Goal: Information Seeking & Learning: Learn about a topic

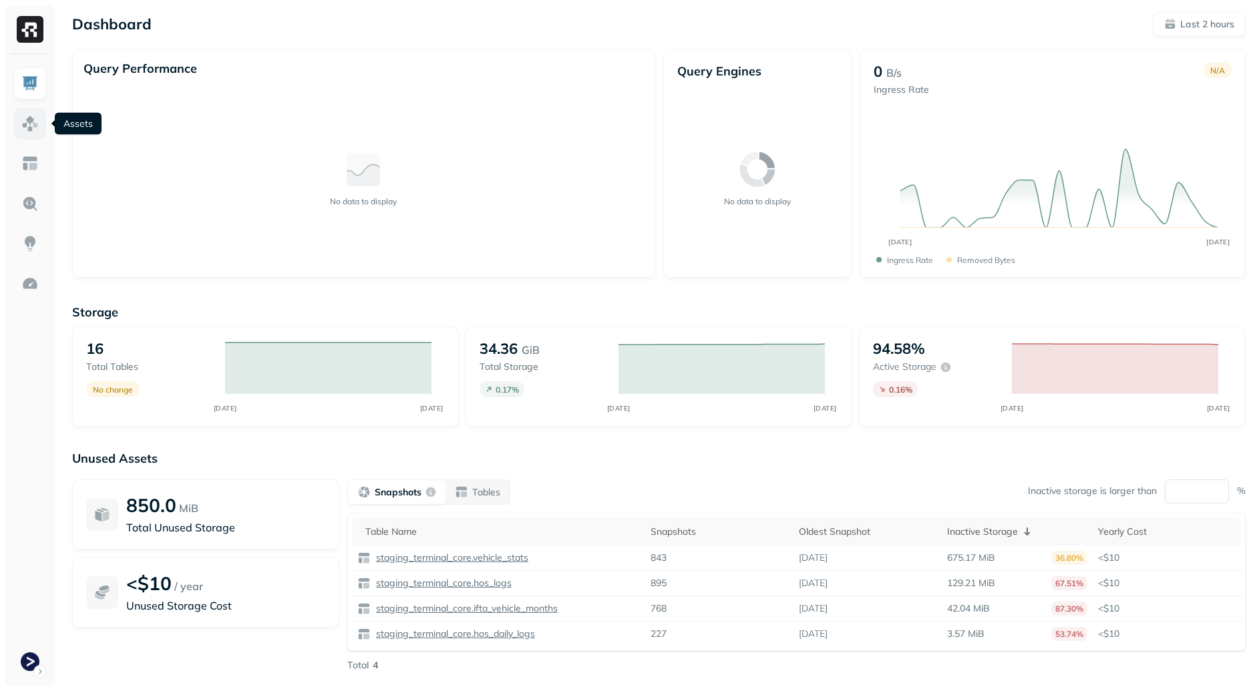
click at [34, 123] on img at bounding box center [29, 123] width 17 height 17
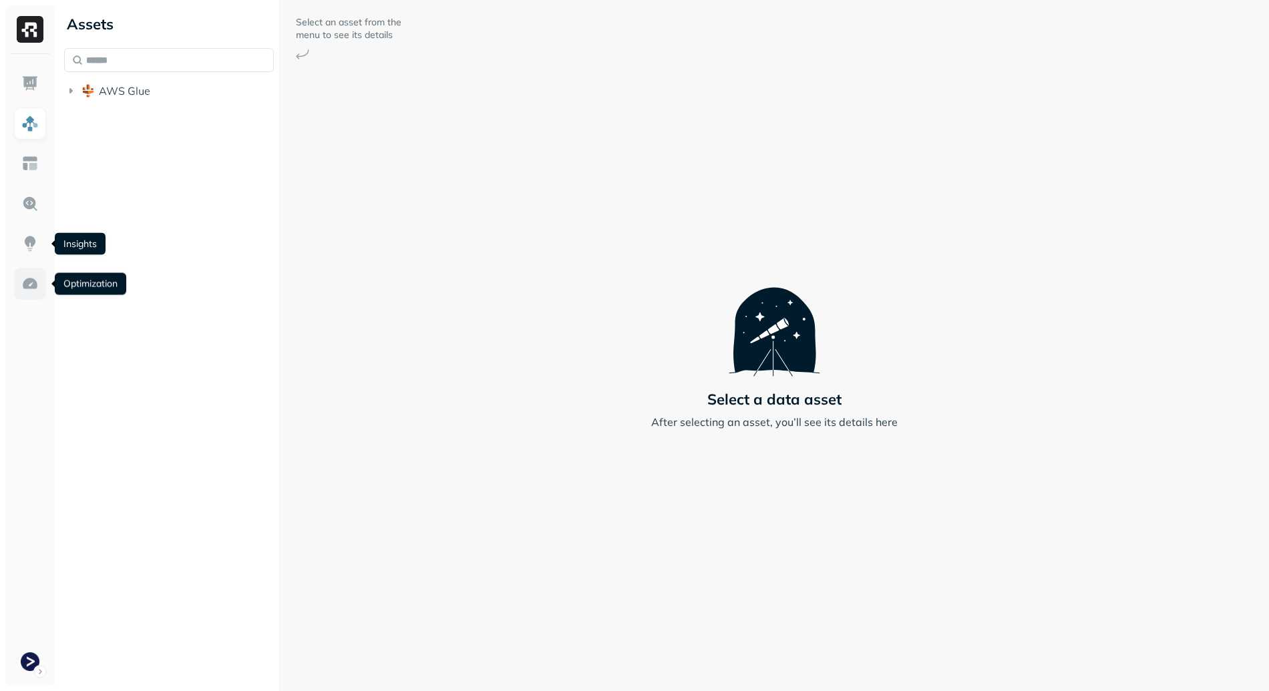
click at [35, 281] on img at bounding box center [29, 283] width 17 height 17
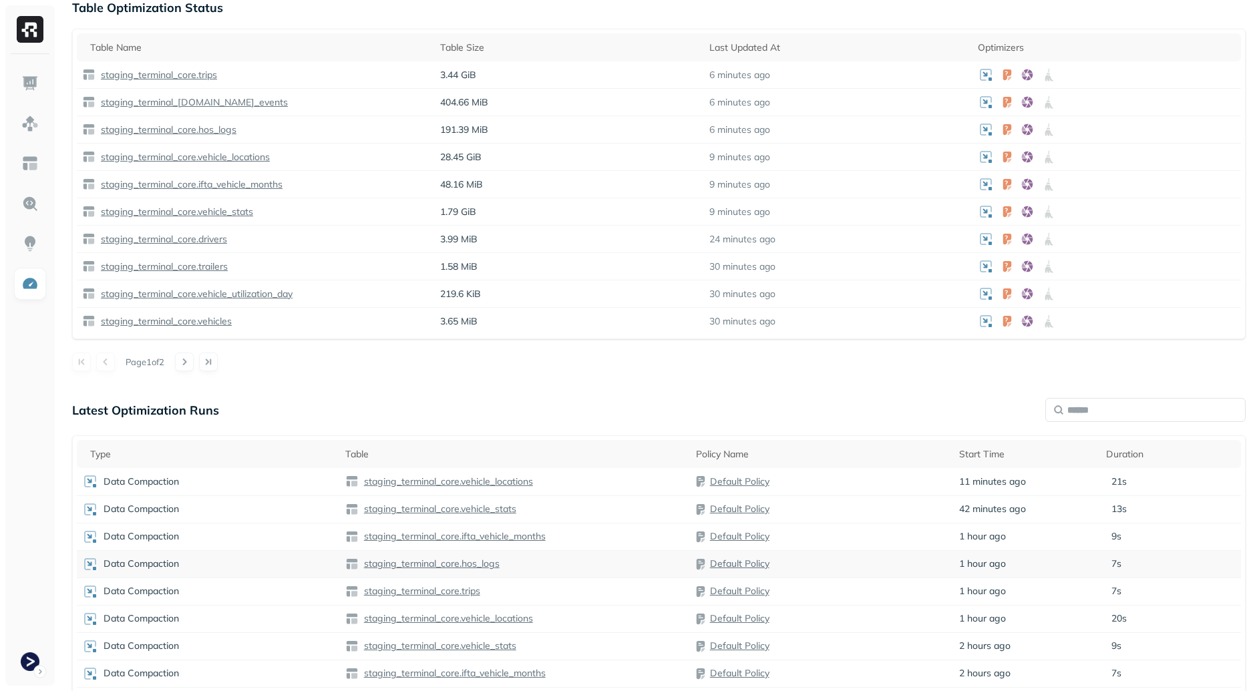
scroll to position [535, 0]
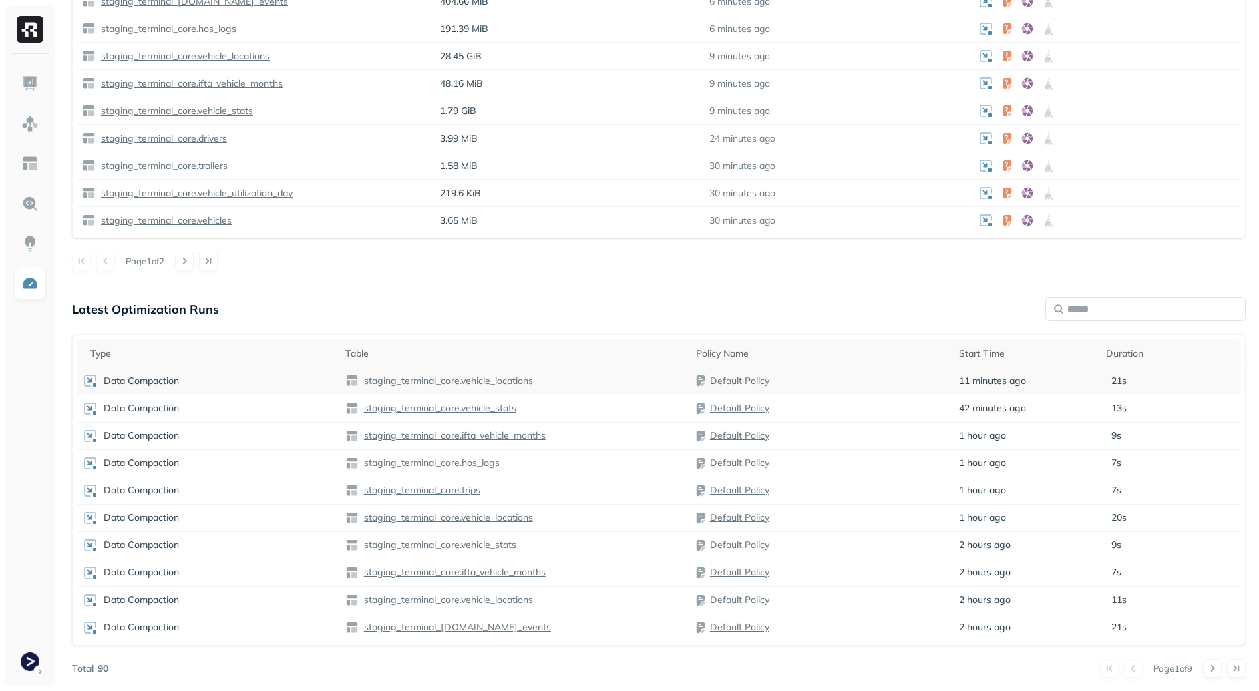
click at [514, 382] on p "staging_terminal_core.vehicle_locations" at bounding box center [447, 381] width 172 height 13
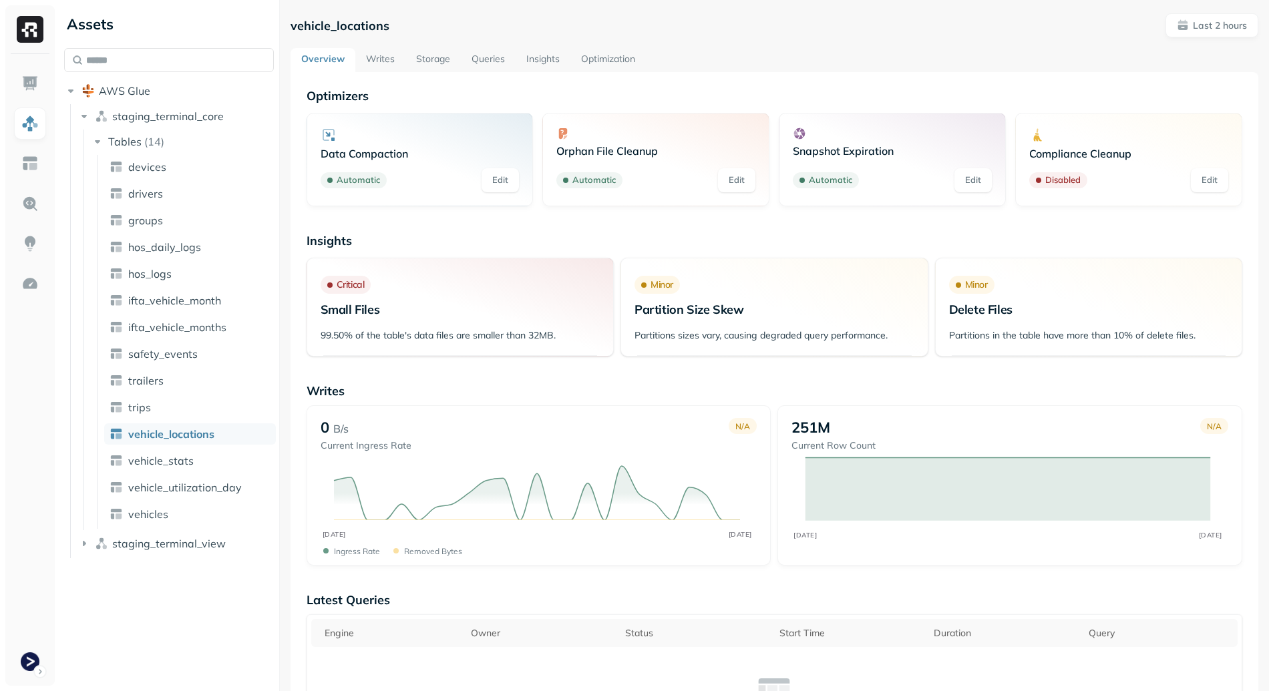
click at [446, 63] on link "Storage" at bounding box center [432, 60] width 55 height 24
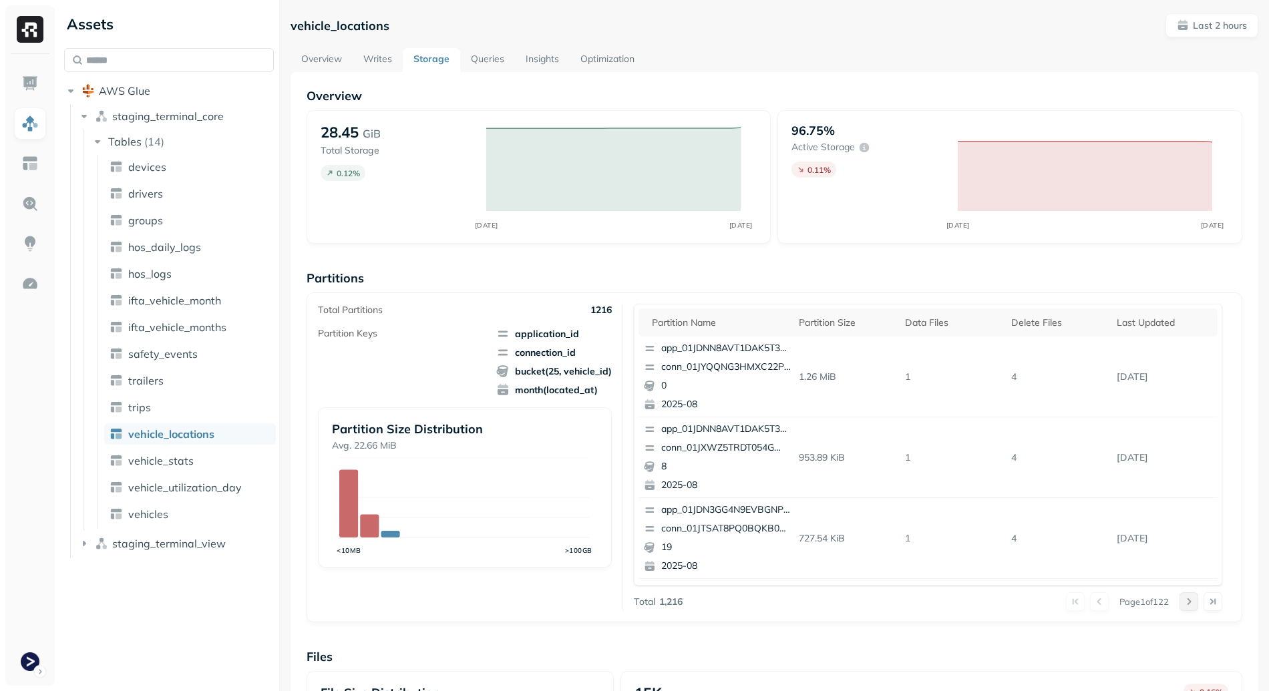
click at [1180, 602] on button at bounding box center [1189, 601] width 19 height 19
click at [1185, 606] on button at bounding box center [1189, 601] width 19 height 19
click at [1017, 324] on div "Delete Files" at bounding box center [1059, 323] width 96 height 13
click at [1021, 321] on div "Delete Files" at bounding box center [1059, 323] width 96 height 16
click at [1022, 317] on div "Delete Files" at bounding box center [1059, 323] width 96 height 16
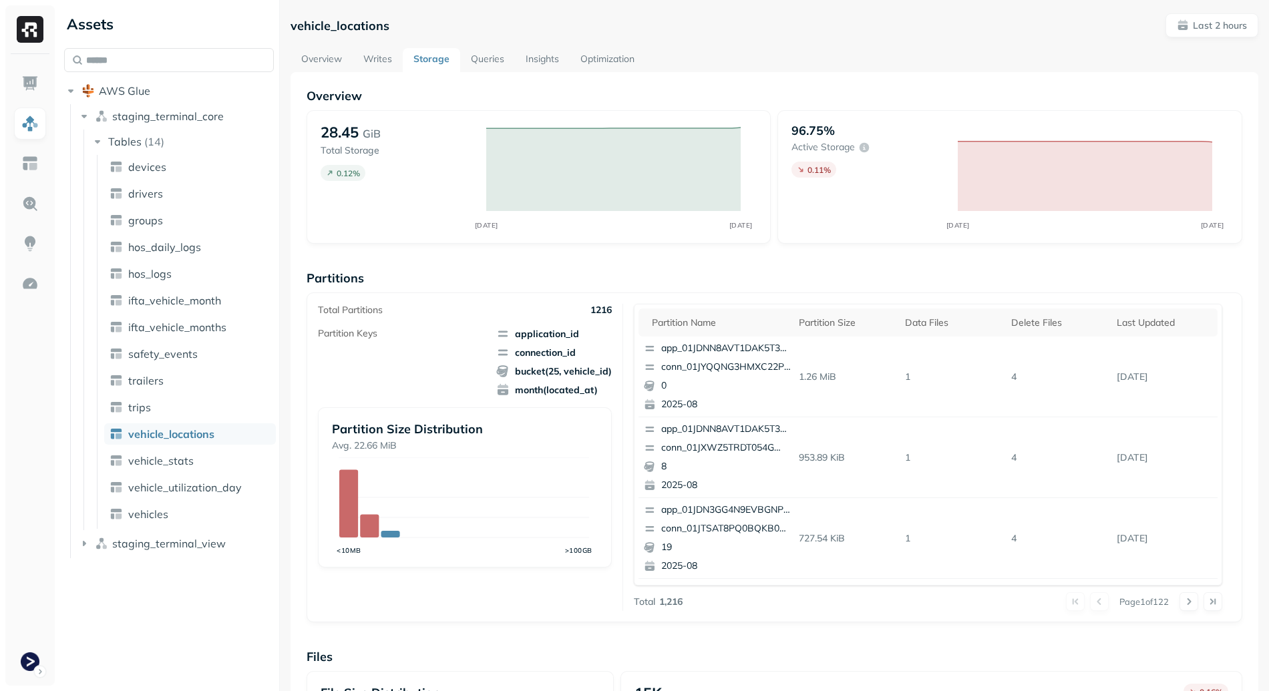
click at [337, 59] on link "Overview" at bounding box center [322, 60] width 62 height 24
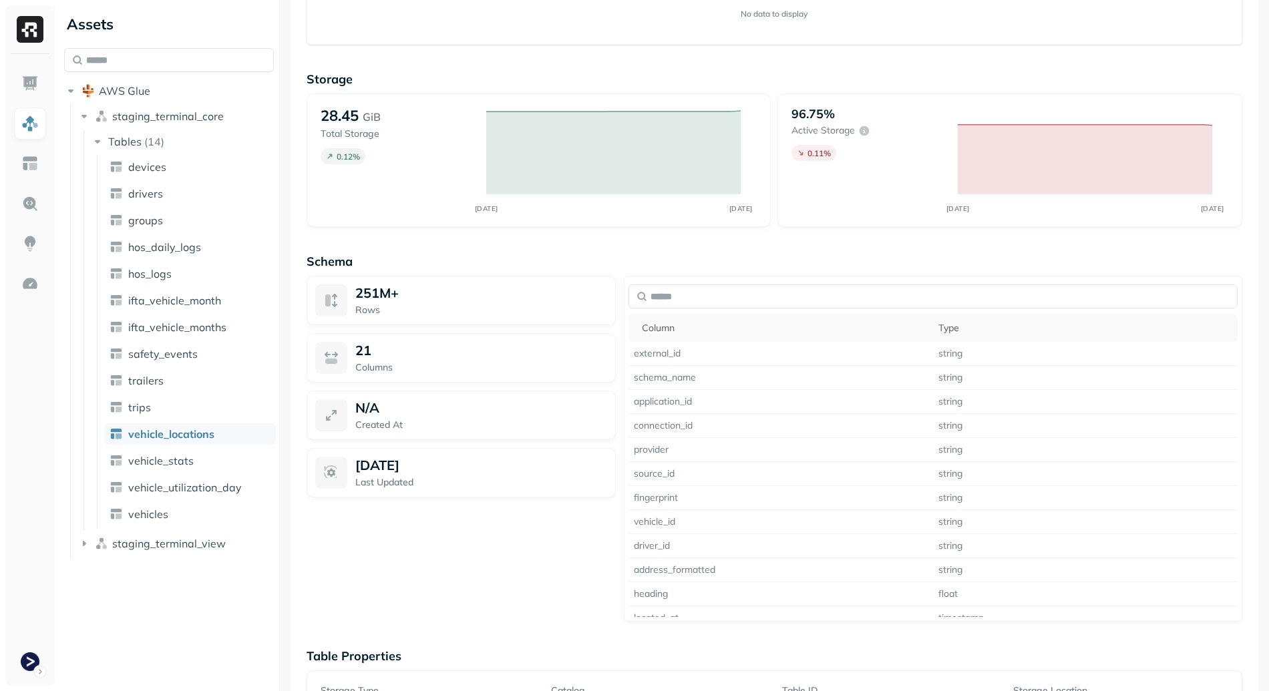
scroll to position [880, 0]
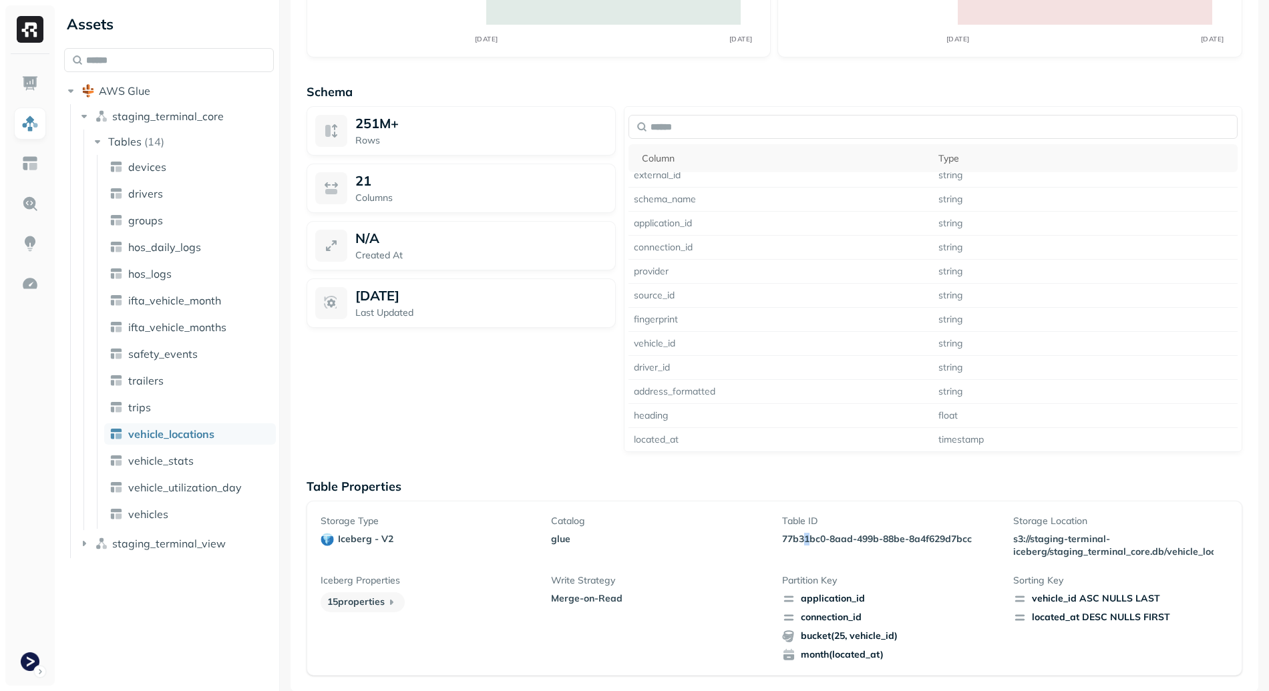
click at [804, 543] on p "77b31bc0-8aad-499b-88be-8a4f629d7bcc" at bounding box center [889, 539] width 215 height 13
drag, startPoint x: 804, startPoint y: 543, endPoint x: 926, endPoint y: 537, distance: 123.0
click at [926, 537] on p "77b31bc0-8aad-499b-88be-8a4f629d7bcc" at bounding box center [889, 539] width 215 height 13
click at [878, 544] on p "77b31bc0-8aad-499b-88be-8a4f629d7bcc" at bounding box center [889, 539] width 215 height 13
click at [782, 539] on p "77b31bc0-8aad-499b-88be-8a4f629d7bcc" at bounding box center [889, 539] width 215 height 13
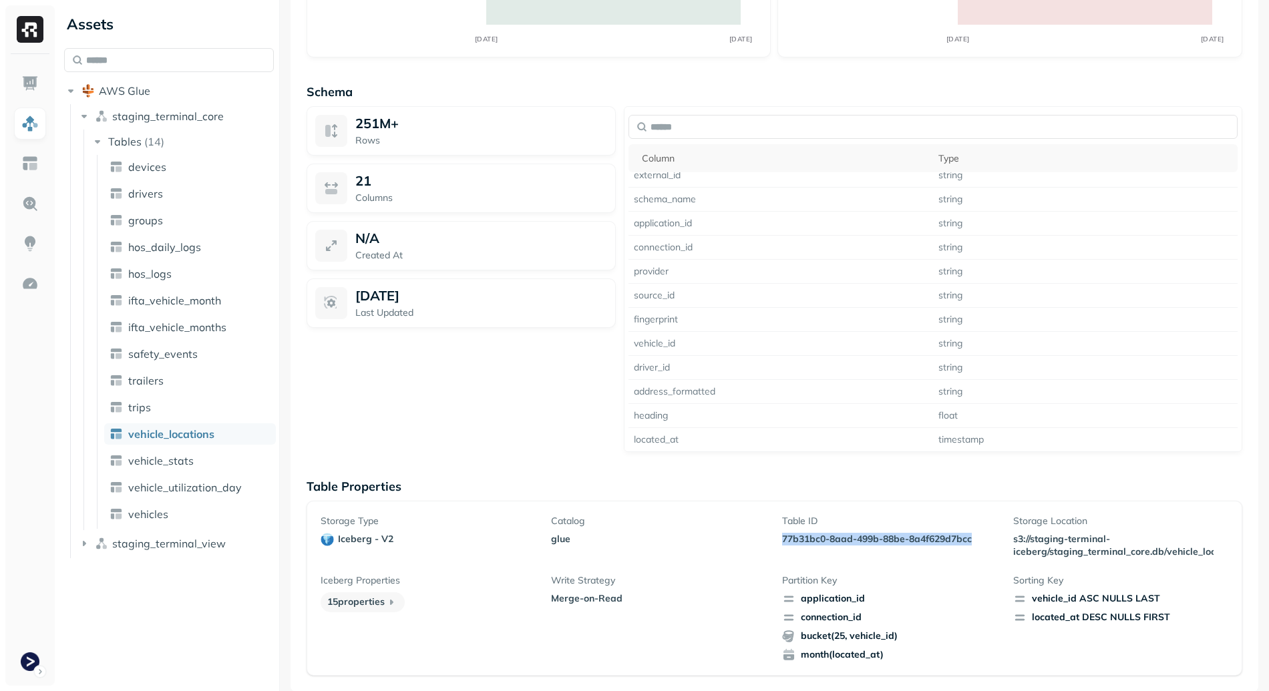
drag, startPoint x: 781, startPoint y: 539, endPoint x: 924, endPoint y: 533, distance: 143.7
click at [924, 533] on p "77b31bc0-8aad-499b-88be-8a4f629d7bcc" at bounding box center [889, 539] width 215 height 13
copy p "77b31bc0-8aad-499b-88be-8a4f629d7bcc"
click at [821, 602] on span "application_id" at bounding box center [889, 598] width 215 height 13
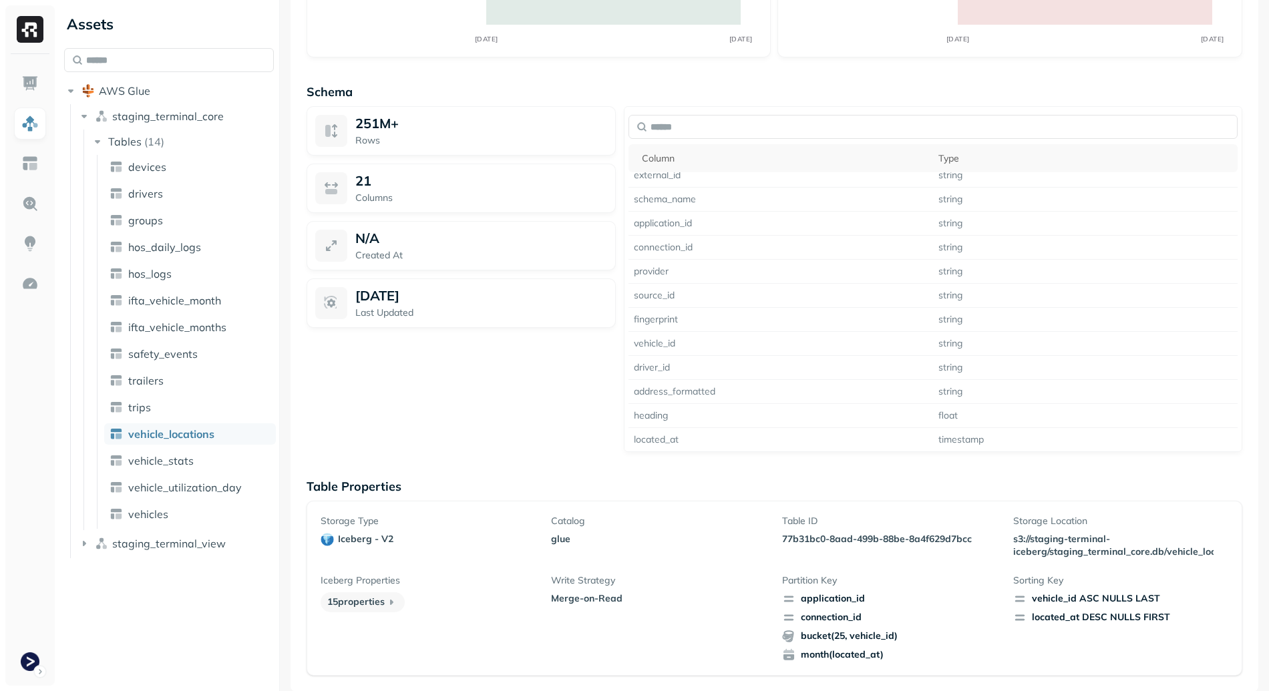
click at [935, 600] on span "application_id" at bounding box center [889, 598] width 215 height 13
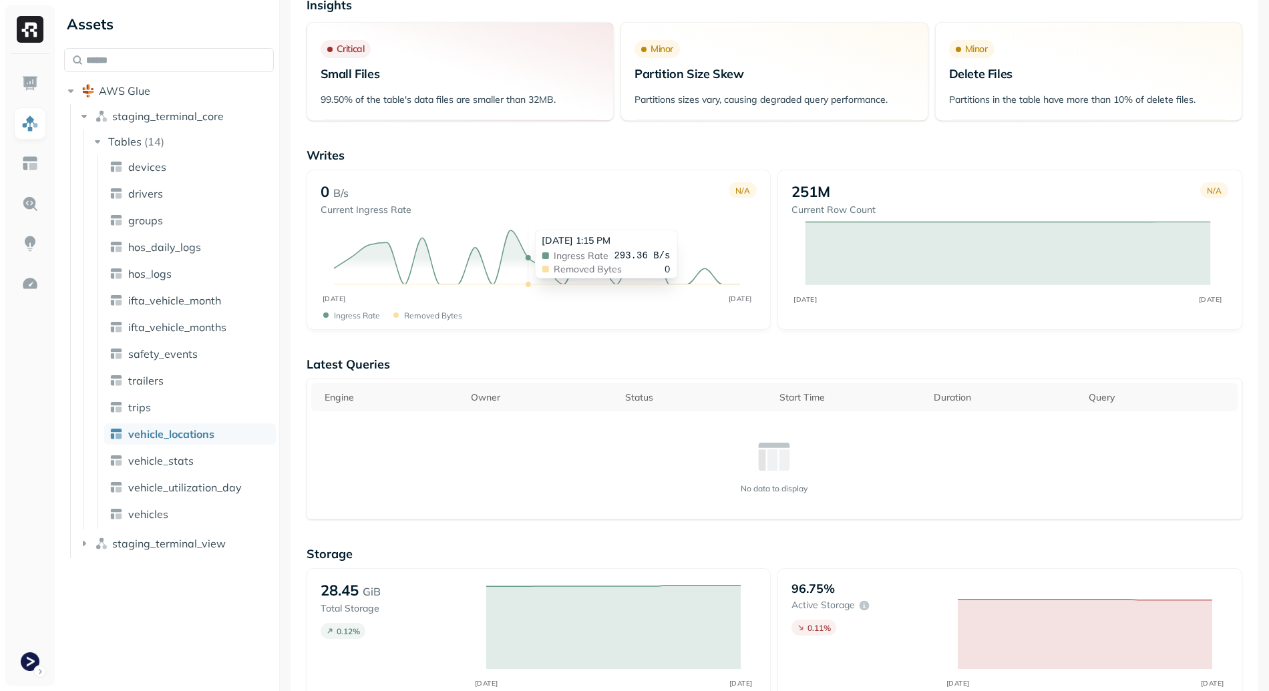
scroll to position [0, 0]
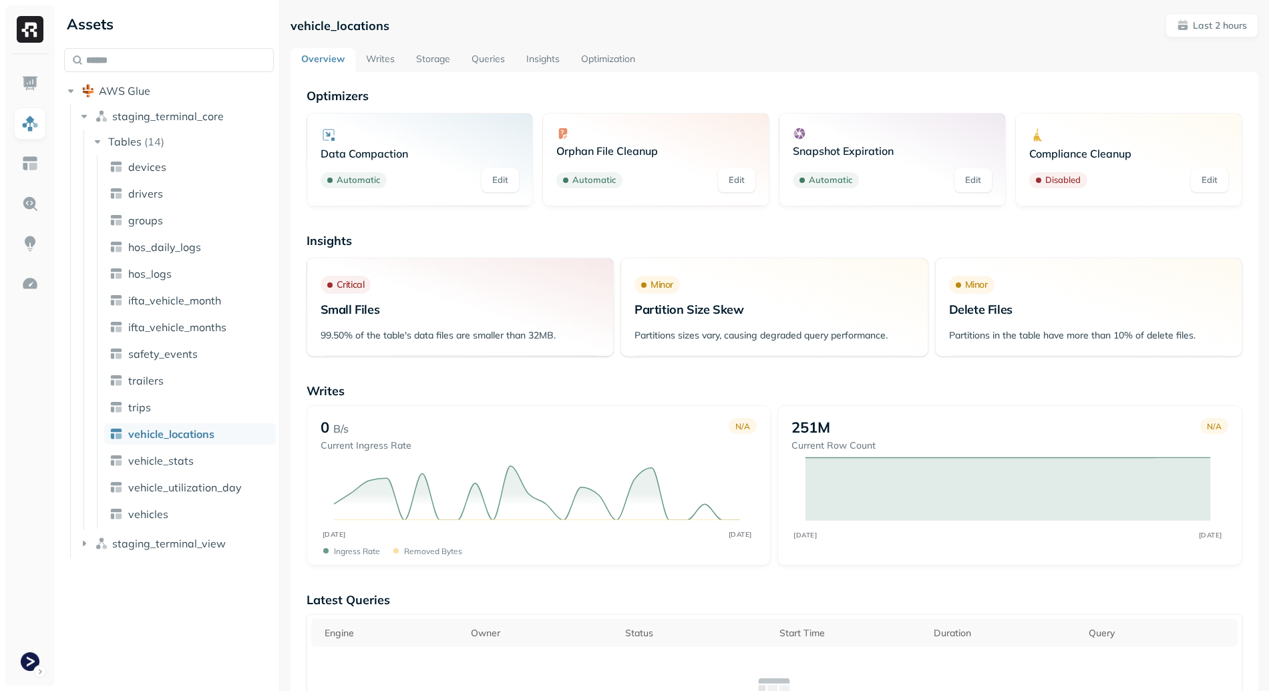
click at [436, 70] on link "Storage" at bounding box center [432, 60] width 55 height 24
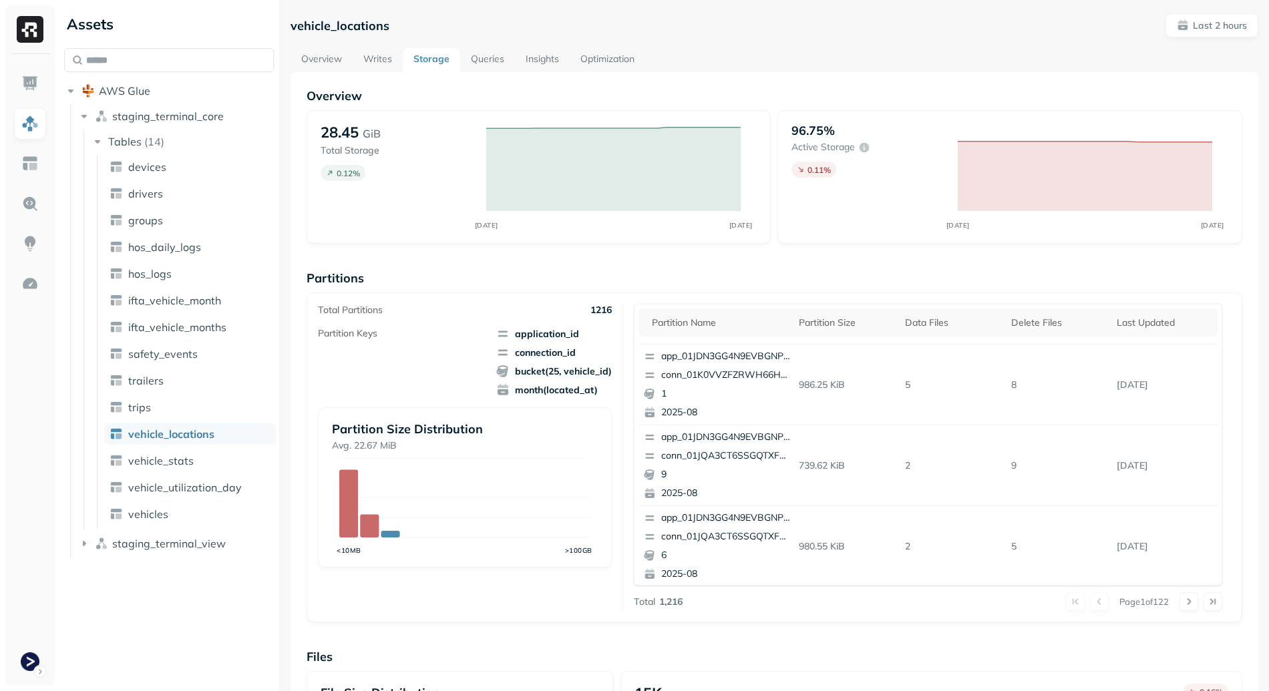
scroll to position [563, 0]
drag, startPoint x: 910, startPoint y: 463, endPoint x: 974, endPoint y: 459, distance: 63.6
click at [948, 460] on p "2" at bounding box center [953, 460] width 106 height 23
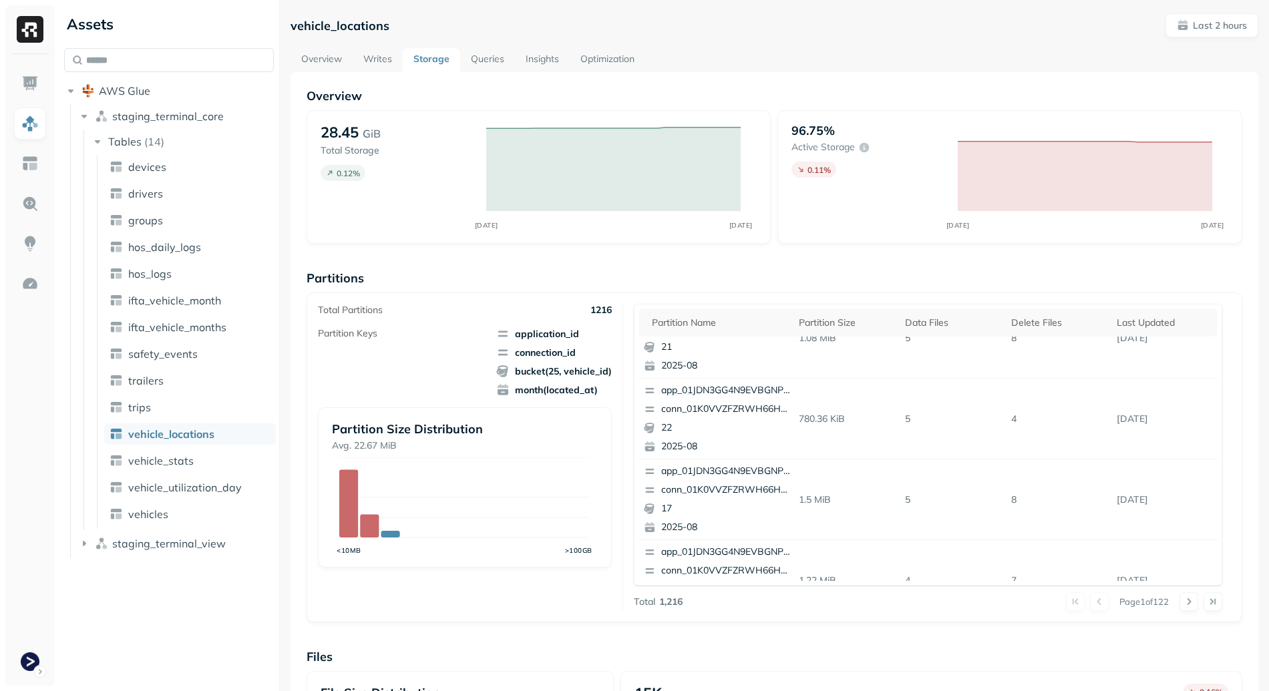
scroll to position [0, 0]
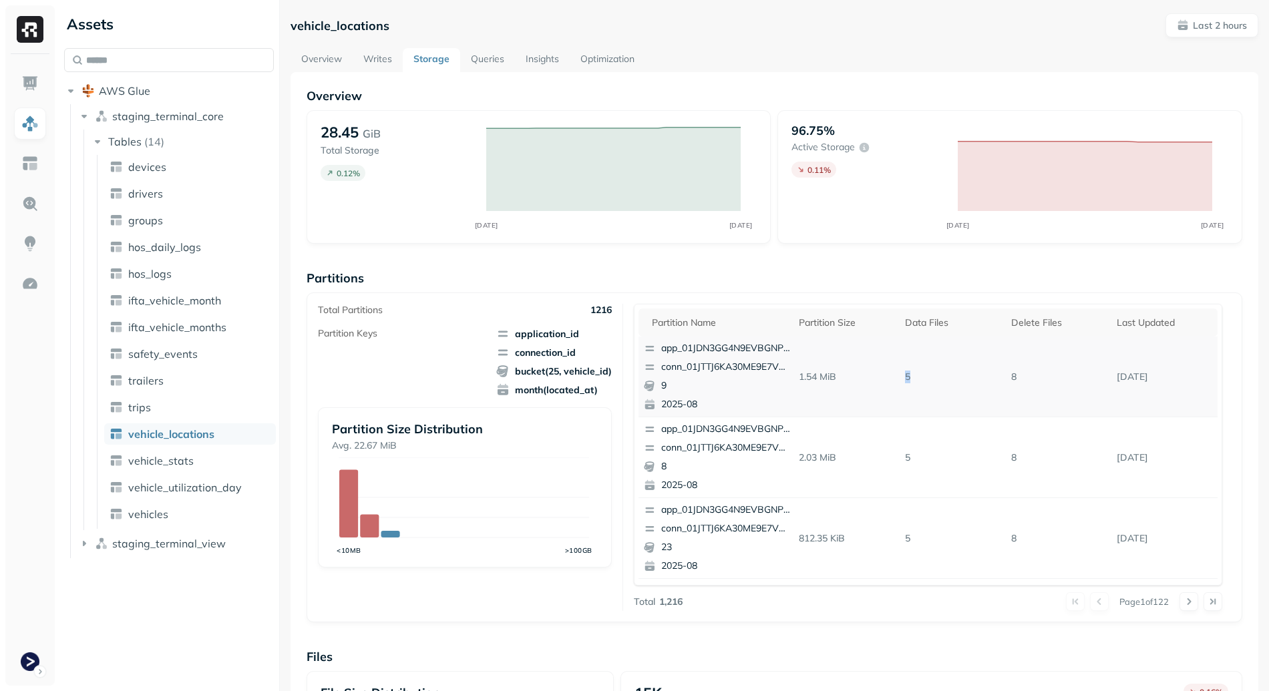
drag, startPoint x: 880, startPoint y: 378, endPoint x: 900, endPoint y: 381, distance: 20.3
click at [900, 381] on tr "app_01JDN3GG4N9EVBGNPTA9PXZ02J conn_01JTTJ6KA30ME9E7VDRR8F3537 9 2025-08 1.54 M…" at bounding box center [928, 377] width 579 height 81
click at [900, 378] on p "5" at bounding box center [953, 376] width 106 height 23
drag, startPoint x: 1011, startPoint y: 375, endPoint x: 884, endPoint y: 378, distance: 126.3
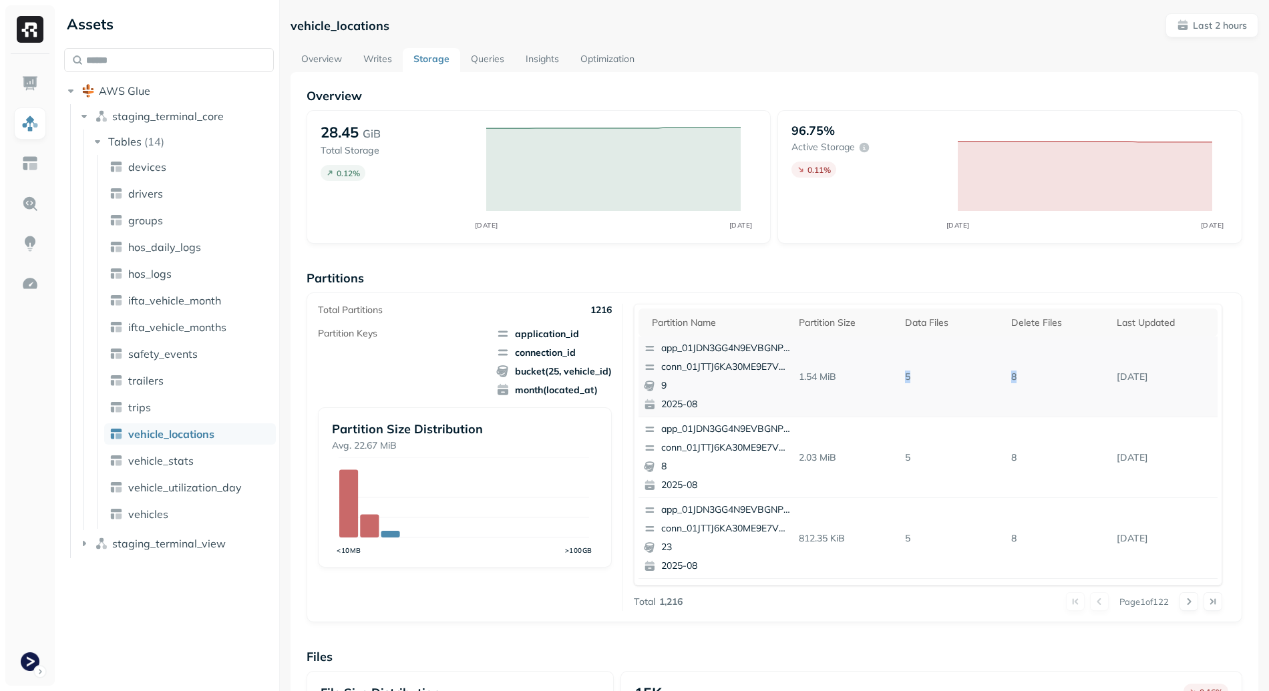
click at [884, 378] on tr "app_01JDN3GG4N9EVBGNPTA9PXZ02J conn_01JTTJ6KA30ME9E7VDRR8F3537 9 2025-08 1.54 M…" at bounding box center [928, 377] width 579 height 81
click at [885, 378] on p "1.54 MiB" at bounding box center [847, 376] width 106 height 23
click at [827, 379] on p "1.54 MiB" at bounding box center [847, 376] width 106 height 23
click at [711, 347] on p "app_01JDN3GG4N9EVBGNPTA9PXZ02J" at bounding box center [726, 348] width 130 height 13
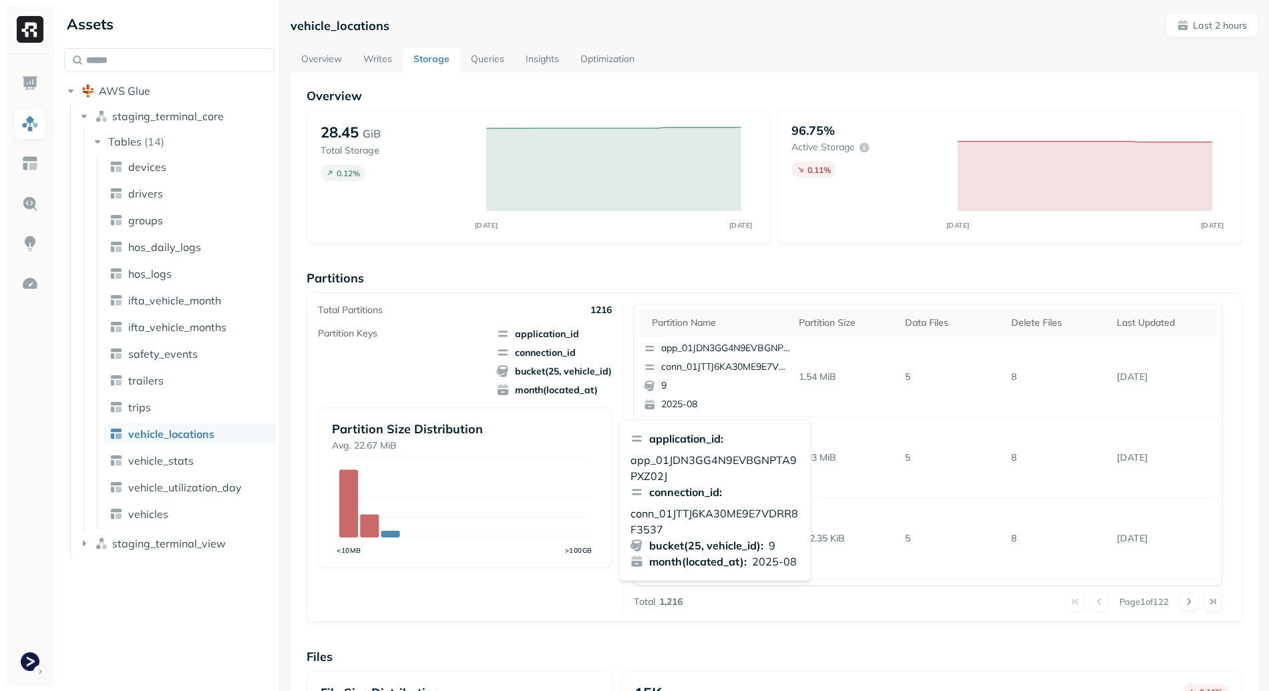
click at [677, 460] on p "app_01JDN3GG4N9EVBGNPTA9PXZ02J" at bounding box center [716, 468] width 170 height 32
click at [708, 482] on p "app_01JDN3GG4N9EVBGNPTA9PXZ02J" at bounding box center [716, 468] width 170 height 32
click at [733, 515] on p "conn_01JTTJ6KA30ME9E7VDRR8F3537" at bounding box center [716, 522] width 170 height 32
click at [733, 514] on p "conn_01JTTJ6KA30ME9E7VDRR8F3537" at bounding box center [716, 522] width 170 height 32
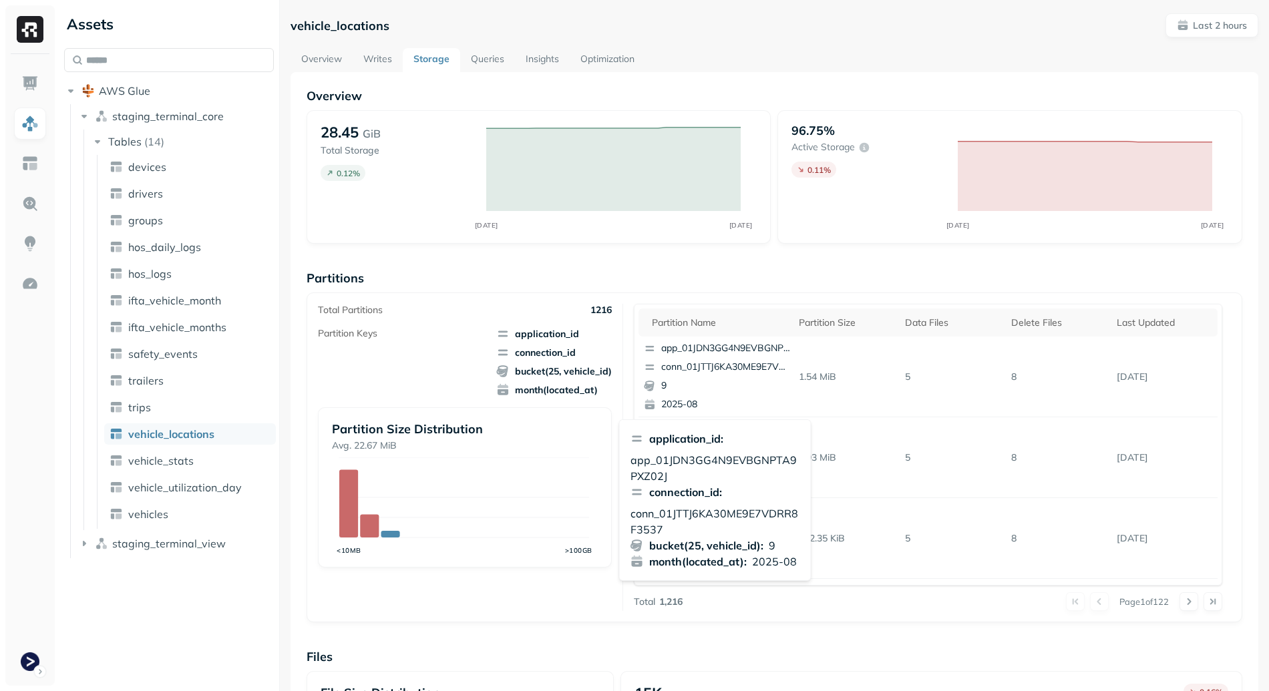
click at [699, 482] on p "app_01JDN3GG4N9EVBGNPTA9PXZ02J" at bounding box center [716, 468] width 170 height 32
click at [584, 531] on icon "<10MB >100GB" at bounding box center [464, 508] width 264 height 100
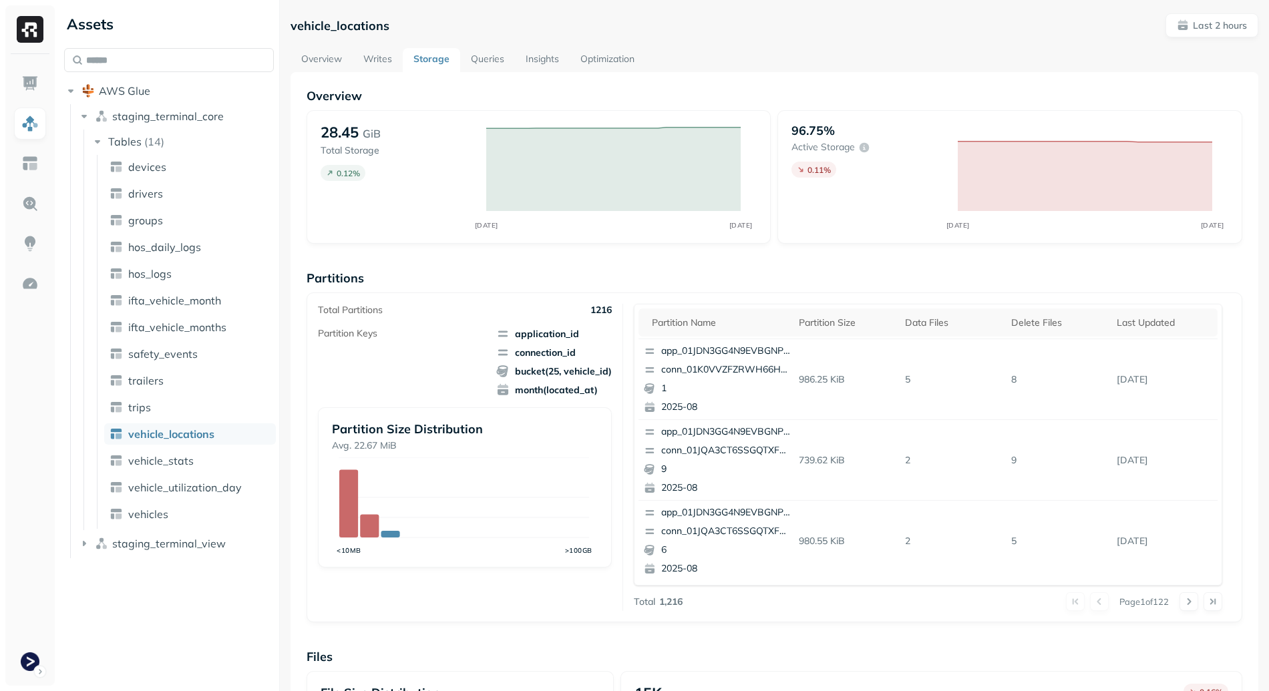
scroll to position [69, 0]
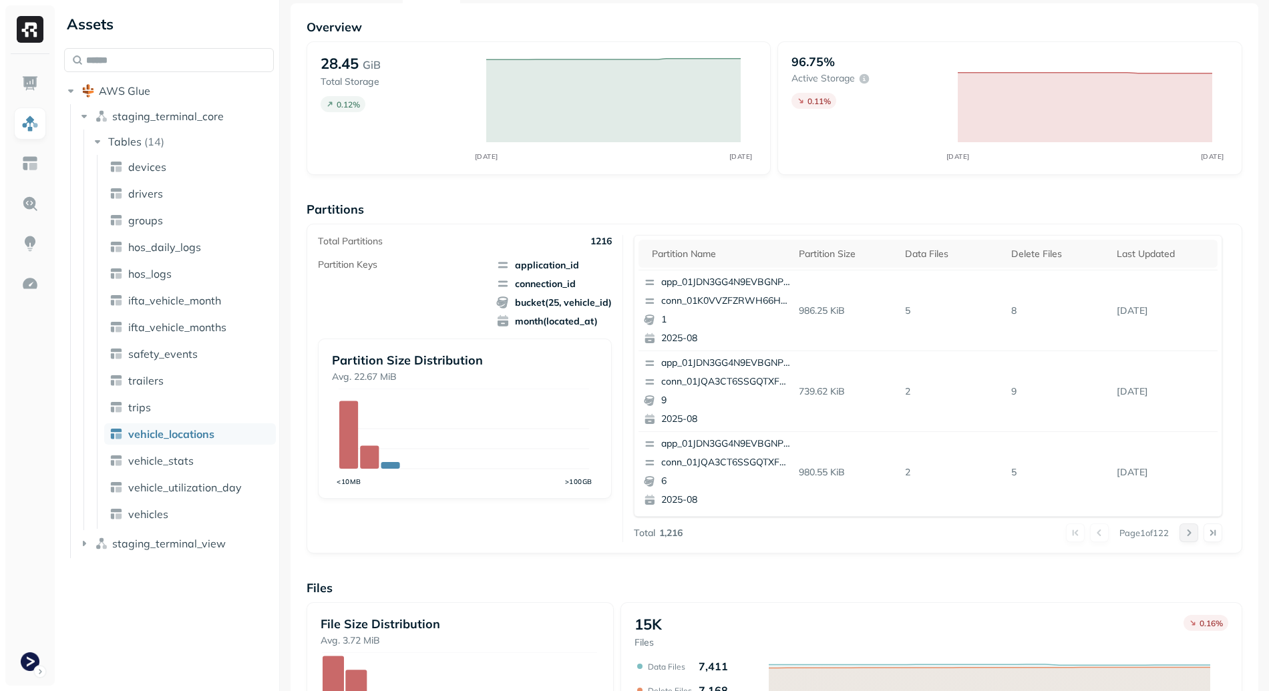
click at [1180, 535] on button at bounding box center [1189, 533] width 19 height 19
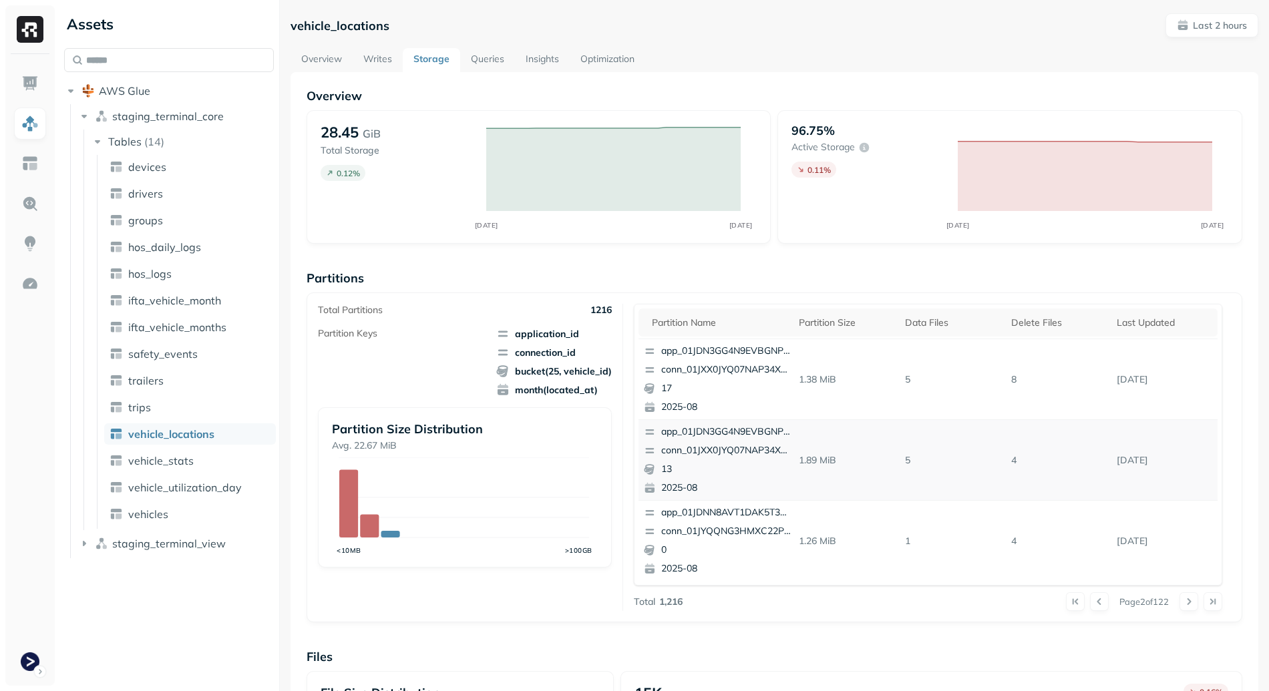
scroll to position [17, 0]
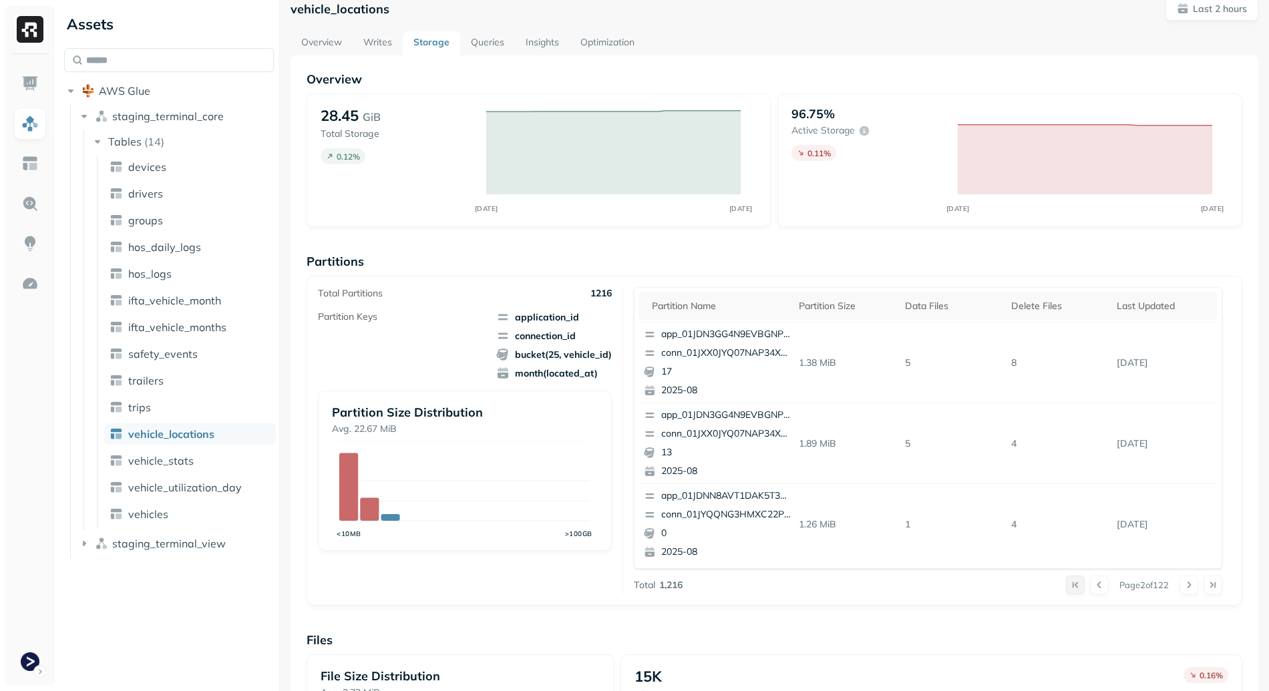
click at [1066, 582] on button at bounding box center [1075, 585] width 19 height 19
click at [1121, 298] on th "Last updated" at bounding box center [1164, 306] width 106 height 28
click at [1123, 301] on div "Last updated" at bounding box center [1165, 306] width 96 height 16
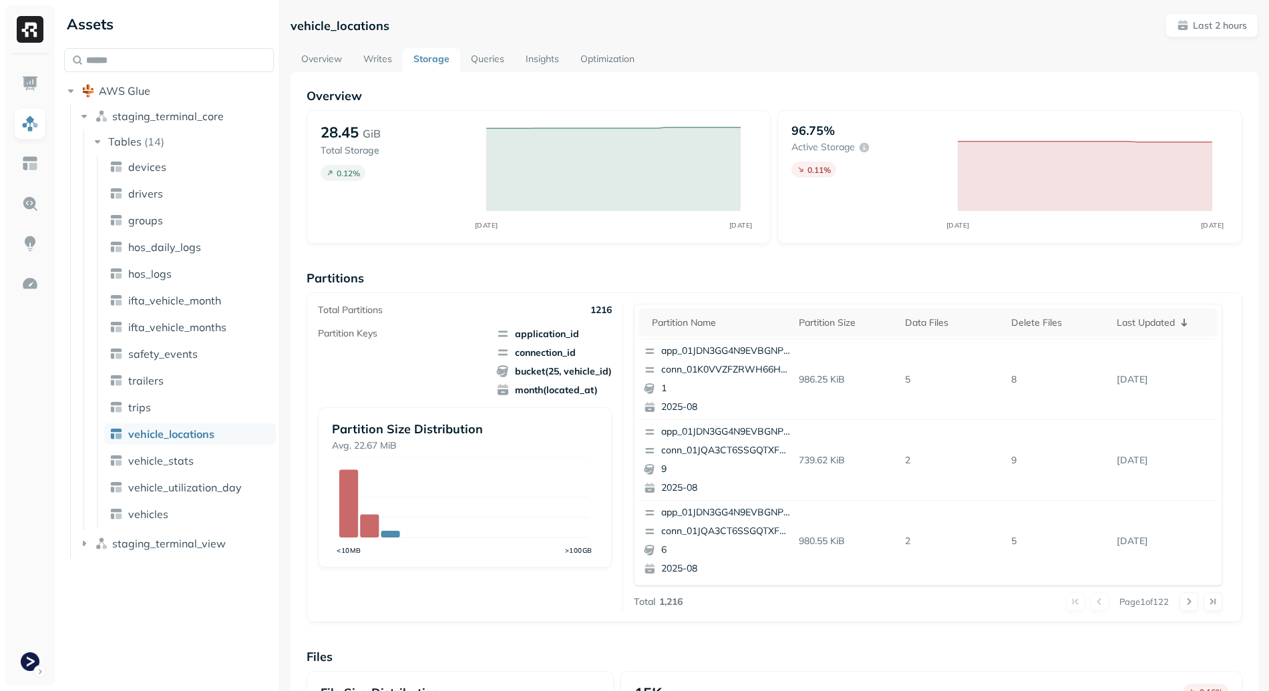
click at [294, 54] on link "Overview" at bounding box center [322, 60] width 62 height 24
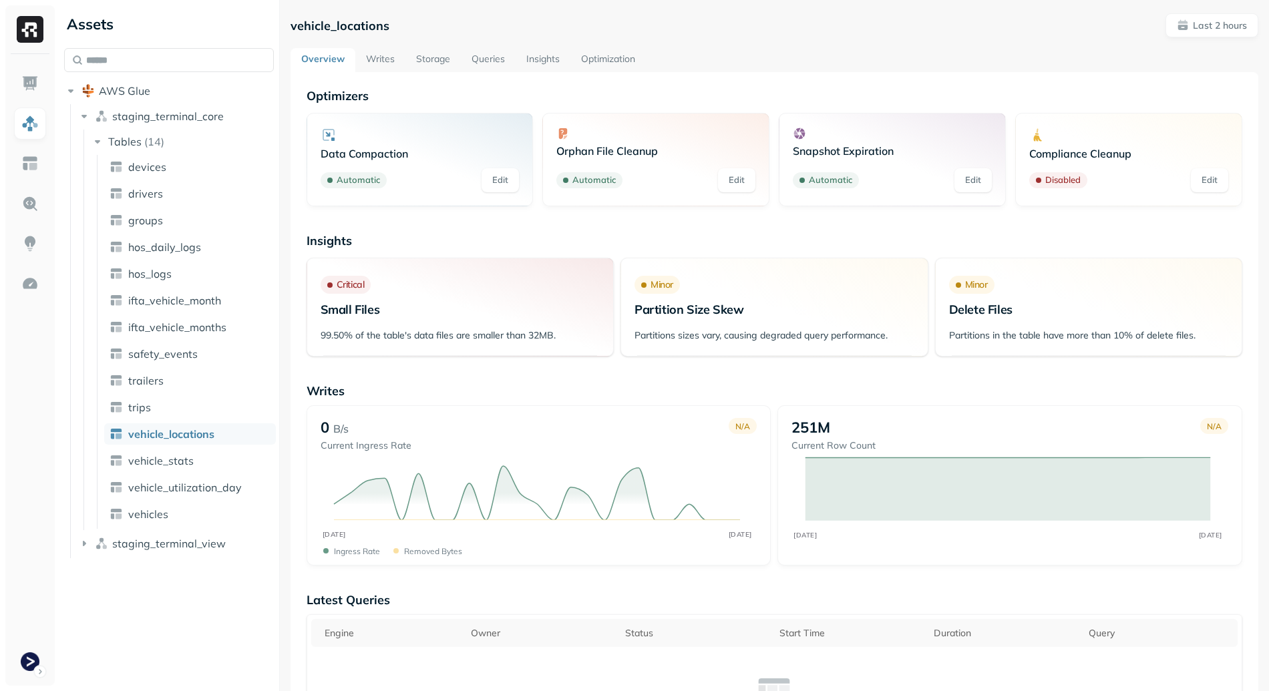
click at [466, 61] on link "Queries" at bounding box center [488, 60] width 55 height 24
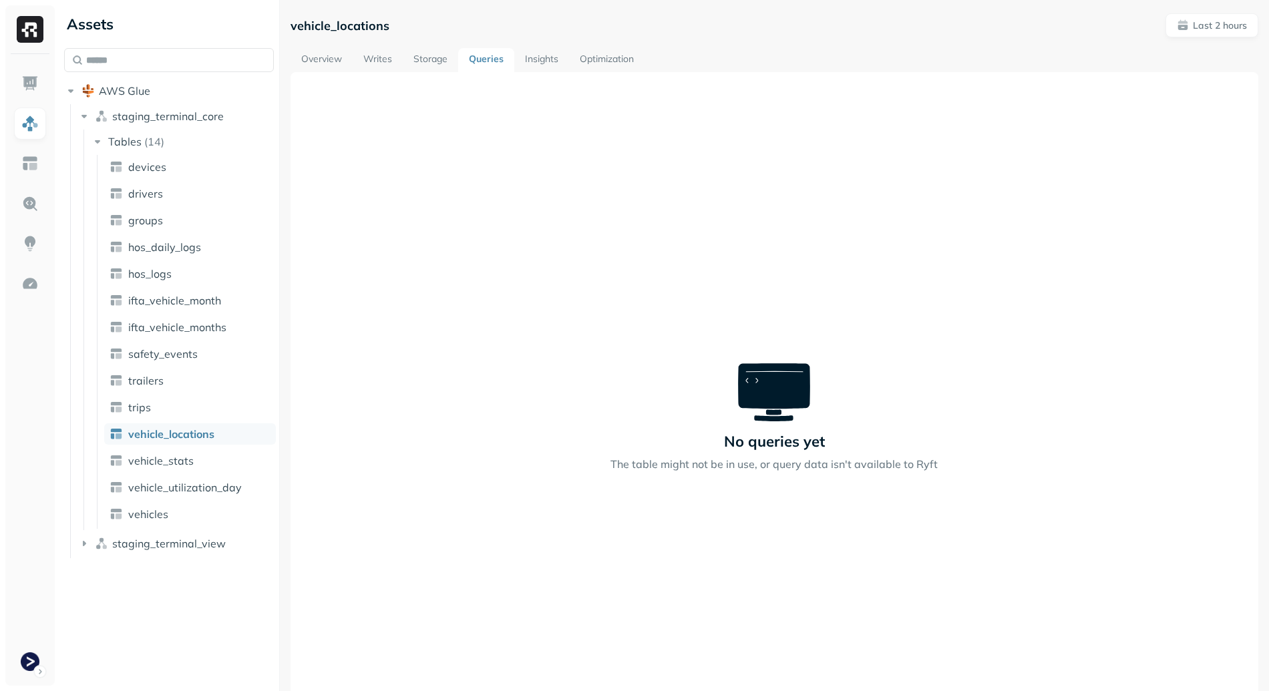
click at [344, 62] on link "Overview" at bounding box center [322, 60] width 62 height 24
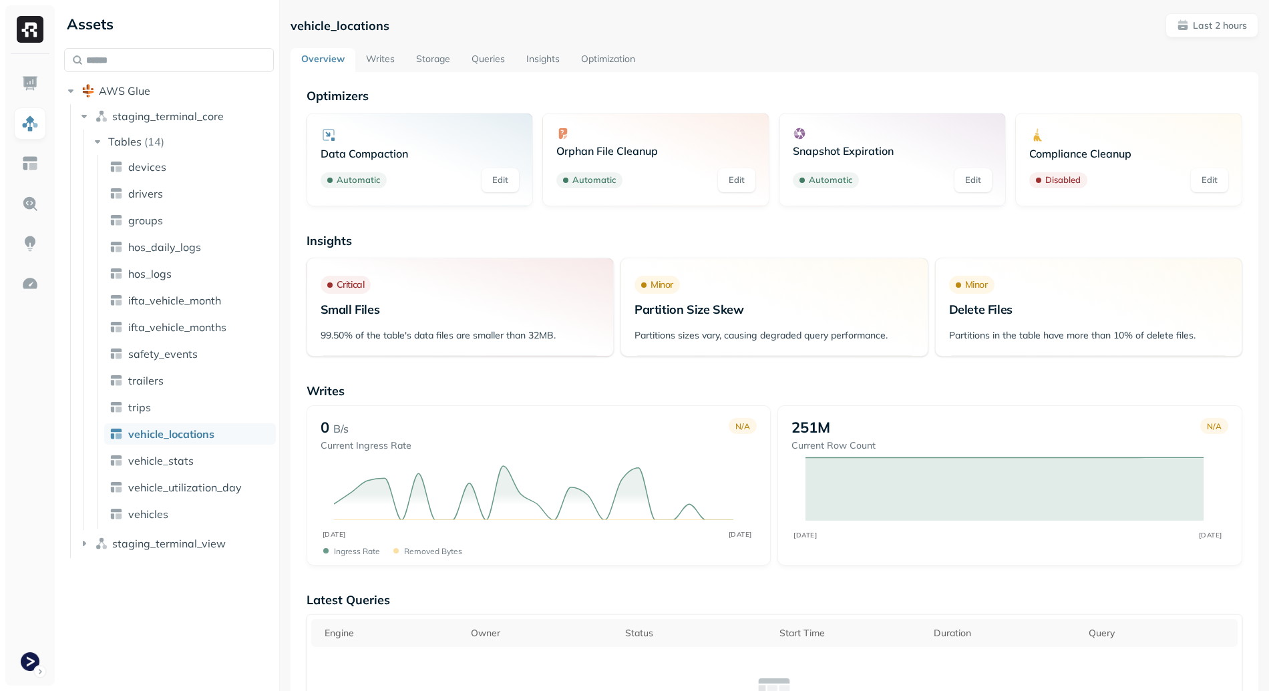
click at [434, 64] on link "Storage" at bounding box center [432, 60] width 55 height 24
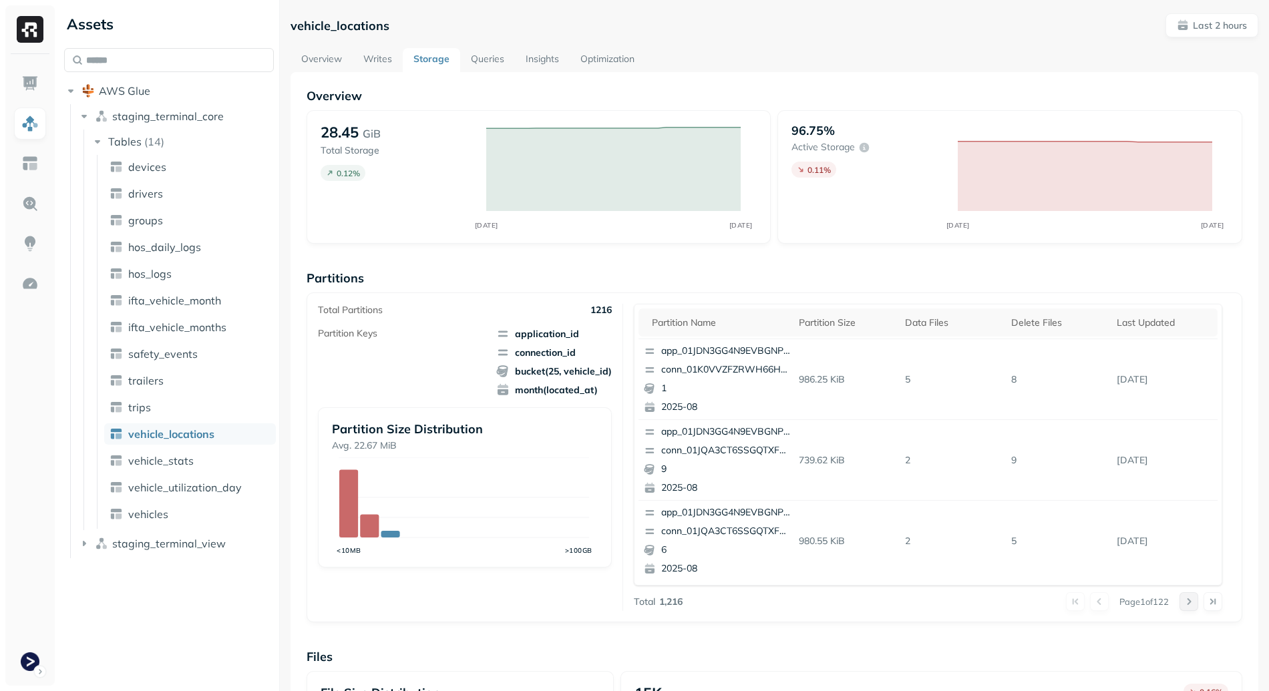
click at [1180, 604] on button at bounding box center [1189, 601] width 19 height 19
click at [1180, 606] on button at bounding box center [1189, 601] width 19 height 19
click at [1090, 602] on button at bounding box center [1099, 601] width 19 height 19
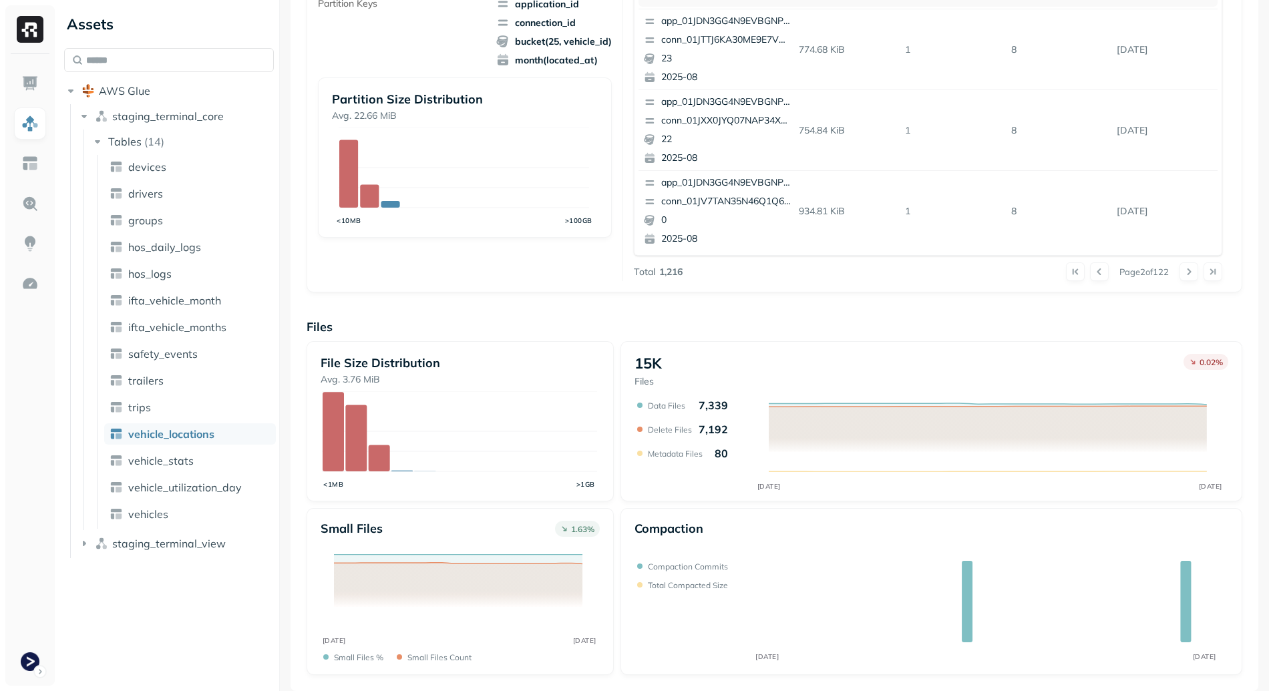
scroll to position [38, 0]
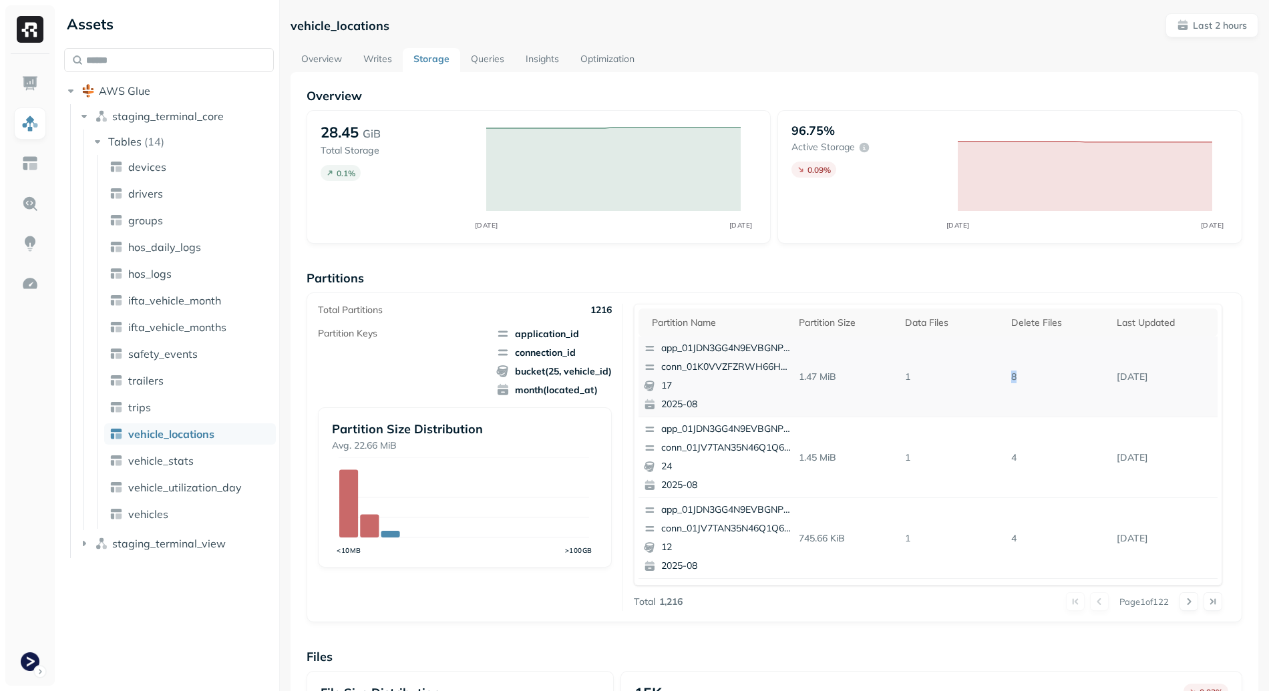
drag, startPoint x: 987, startPoint y: 375, endPoint x: 1019, endPoint y: 377, distance: 32.8
click at [1019, 377] on tr "app_01JDN3GG4N9EVBGNPTA9PXZ02J conn_01K0VVZFZRWH66HZC2E9DFAHKX 17 2025-08 1.47 …" at bounding box center [928, 377] width 579 height 81
drag, startPoint x: 1019, startPoint y: 377, endPoint x: 1008, endPoint y: 397, distance: 22.5
click at [1019, 378] on p "8" at bounding box center [1059, 376] width 106 height 23
drag, startPoint x: 986, startPoint y: 468, endPoint x: 1027, endPoint y: 466, distance: 40.8
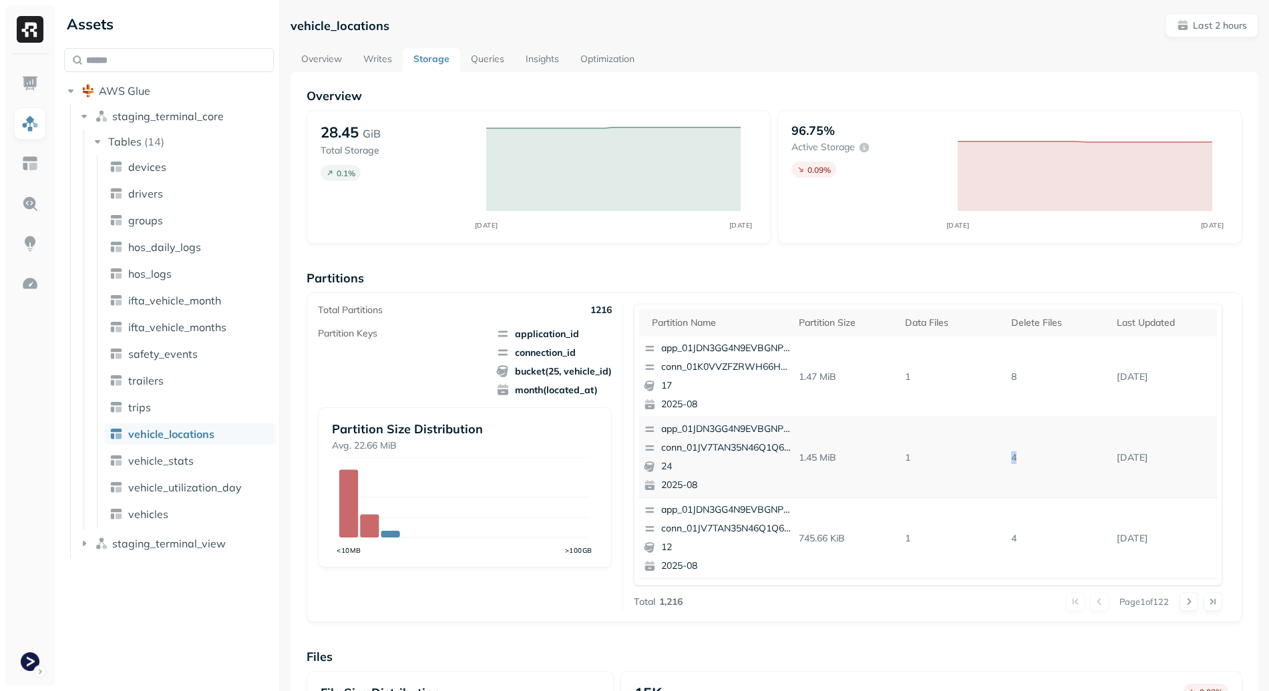
click at [1021, 466] on tr "app_01JDN3GG4N9EVBGNPTA9PXZ02J conn_01JV7TAN35N46Q1Q6B5KDB7WH2 24 2025-08 1.45 …" at bounding box center [928, 457] width 579 height 81
click at [1027, 466] on p "4" at bounding box center [1059, 457] width 106 height 23
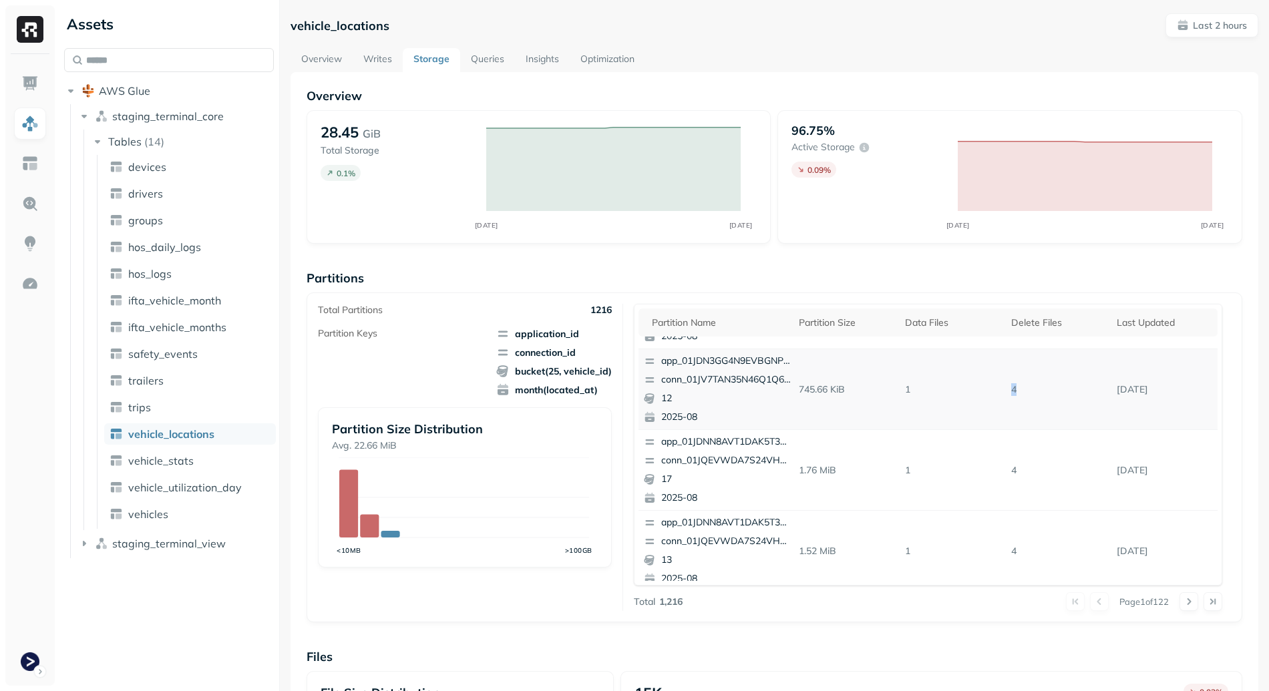
drag, startPoint x: 987, startPoint y: 397, endPoint x: 1037, endPoint y: 402, distance: 51.0
click at [1029, 400] on tr "app_01JDN3GG4N9EVBGNPTA9PXZ02J conn_01JV7TAN35N46Q1Q6B5KDB7WH2 12 2025-08 745.6…" at bounding box center [928, 389] width 579 height 81
click at [1019, 458] on td "4" at bounding box center [1059, 470] width 106 height 81
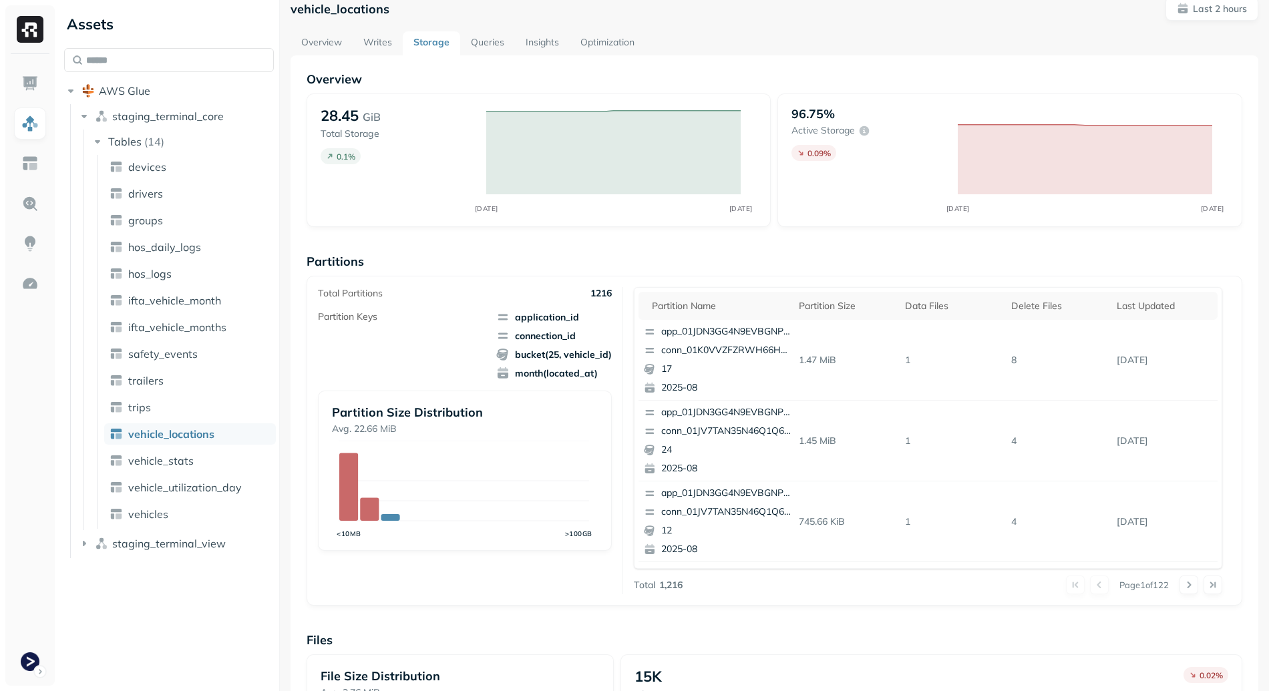
scroll to position [330, 0]
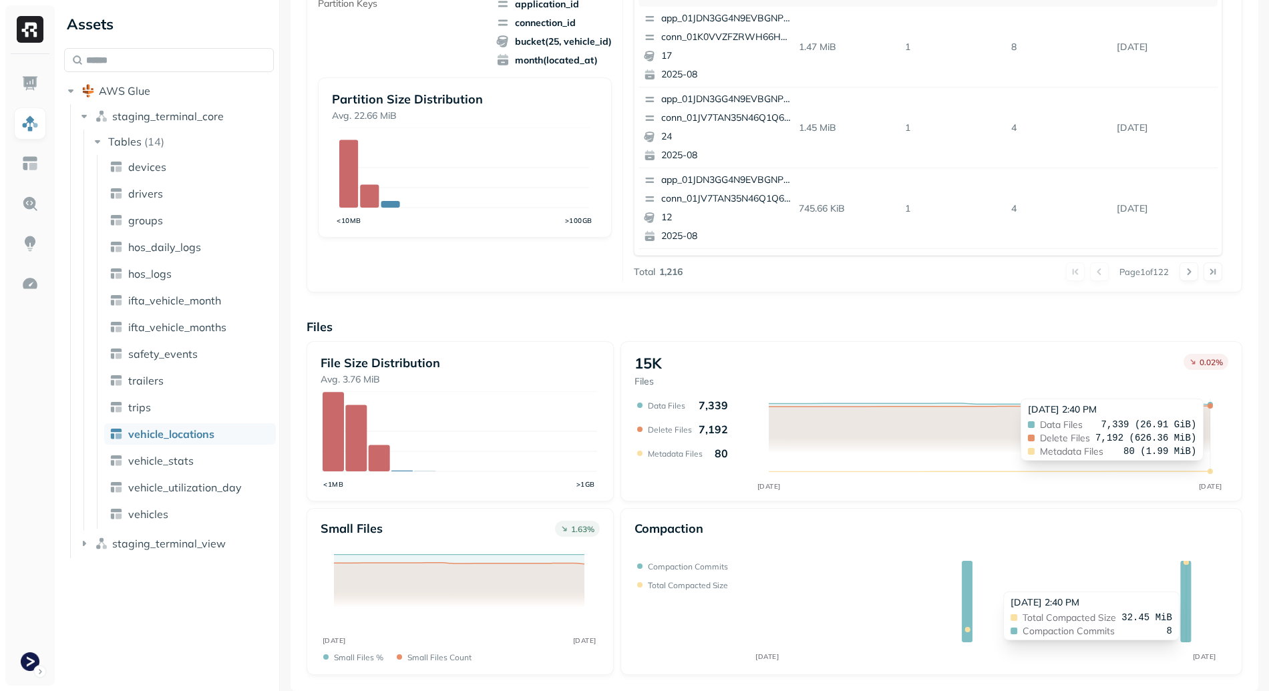
click at [1187, 585] on icon at bounding box center [1186, 601] width 11 height 81
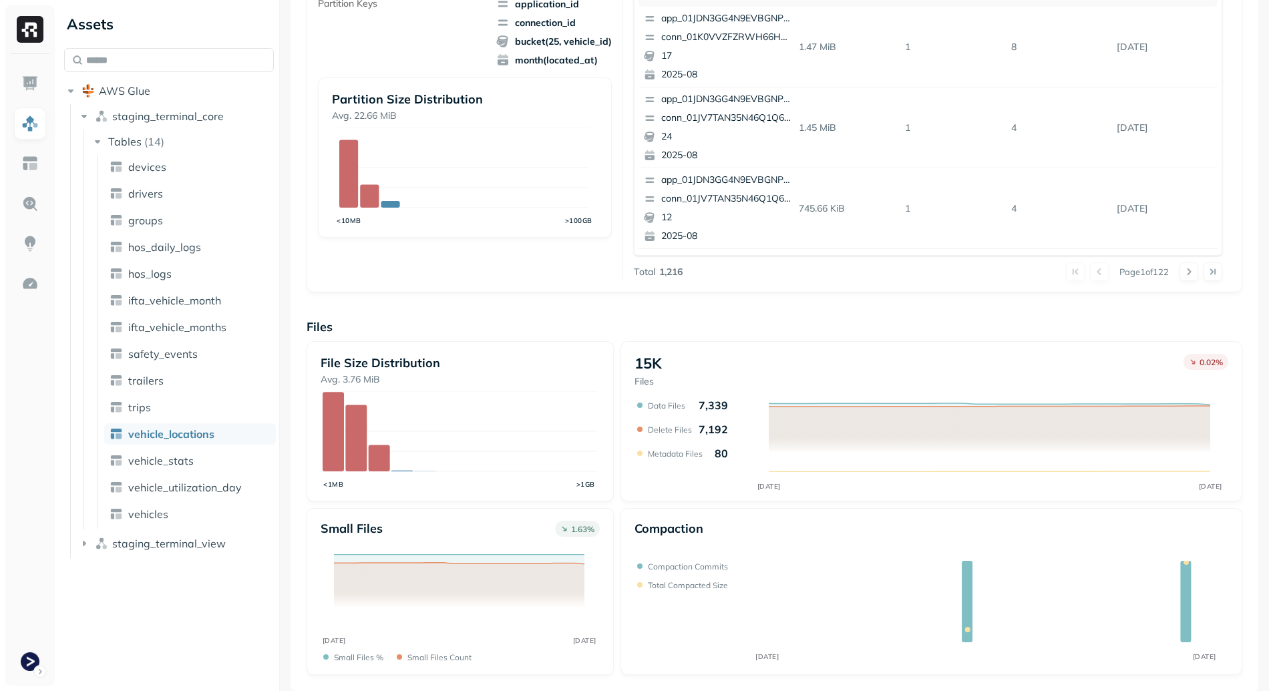
scroll to position [0, 0]
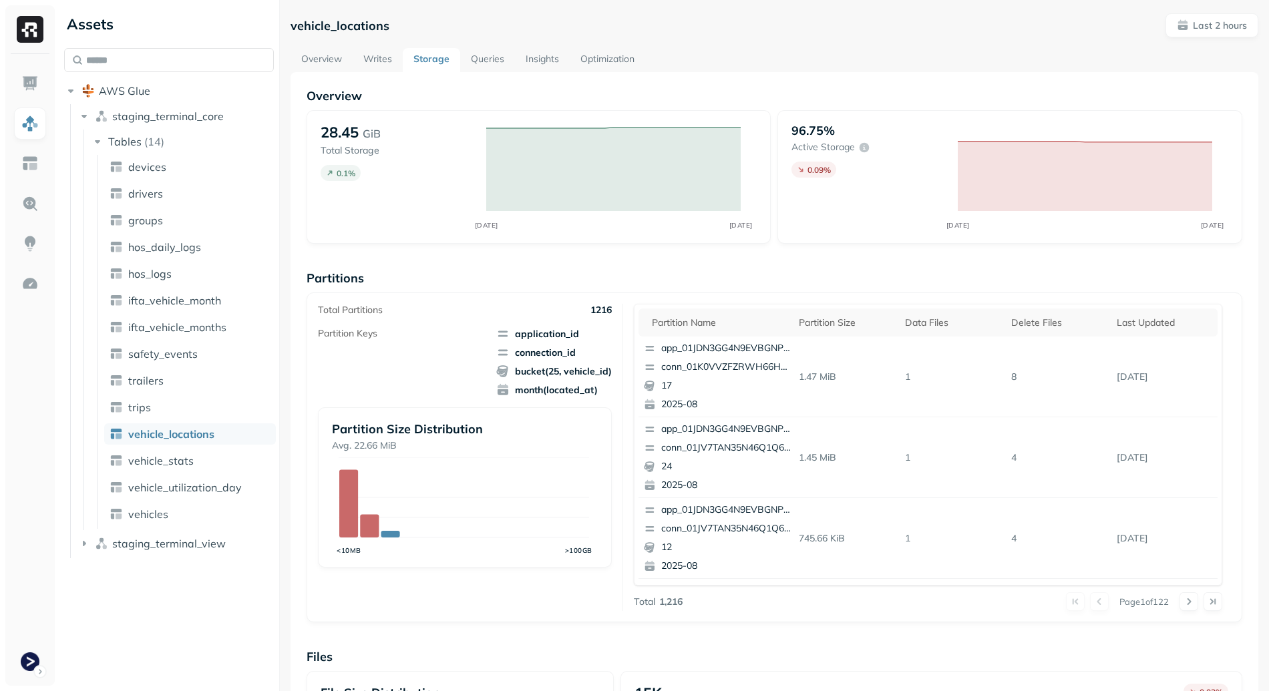
click at [307, 51] on link "Overview" at bounding box center [322, 60] width 62 height 24
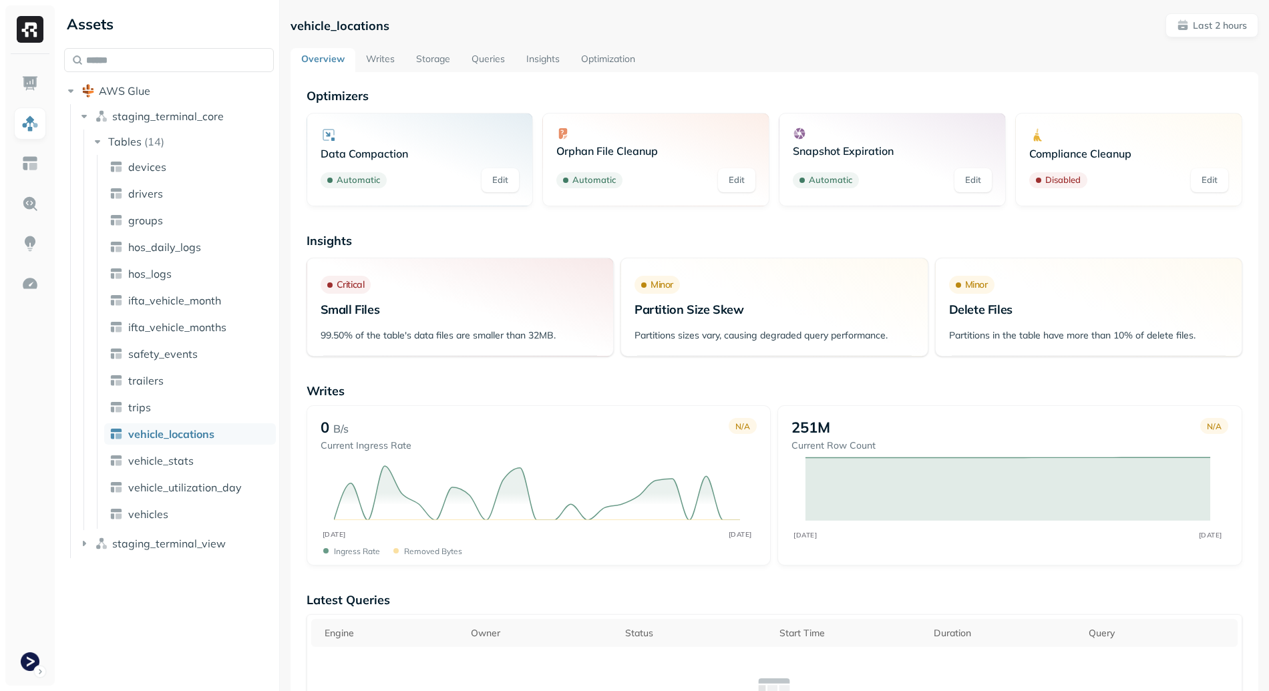
click at [344, 25] on p "vehicle_locations" at bounding box center [340, 25] width 99 height 15
copy span "staging_terminal_core"
click at [321, 23] on p "vehicle_locations" at bounding box center [340, 25] width 99 height 15
copy p "vehicle_locations"
